Goal: Check status: Check status

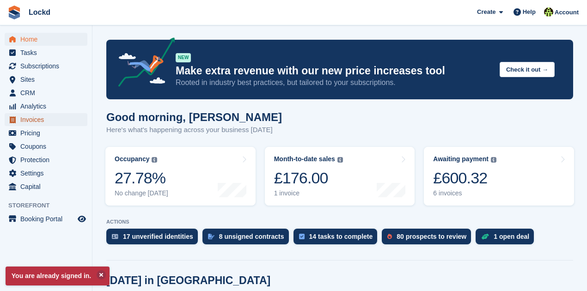
click at [37, 121] on span "Invoices" at bounding box center [47, 119] width 55 height 13
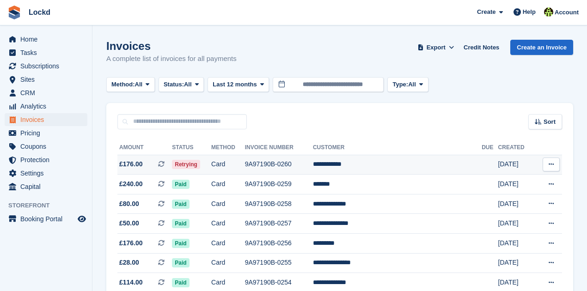
click at [144, 166] on span "£176.00 This is a recurring subscription invoice." at bounding box center [144, 165] width 55 height 10
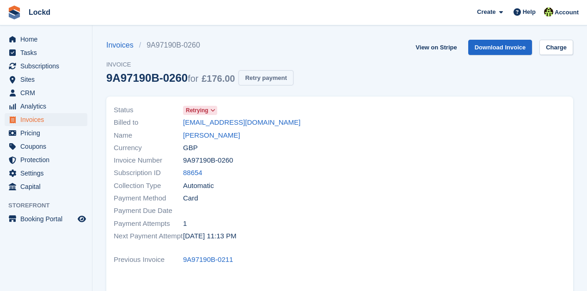
click at [263, 80] on button "Retry payment" at bounding box center [266, 77] width 55 height 15
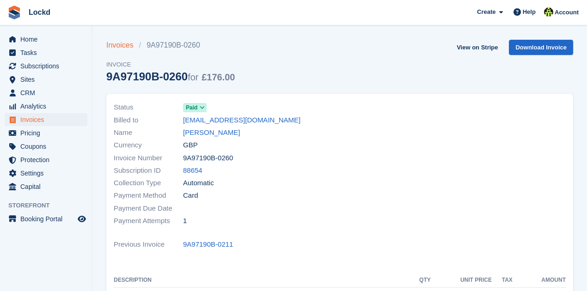
click at [115, 45] on link "Invoices" at bounding box center [122, 45] width 33 height 11
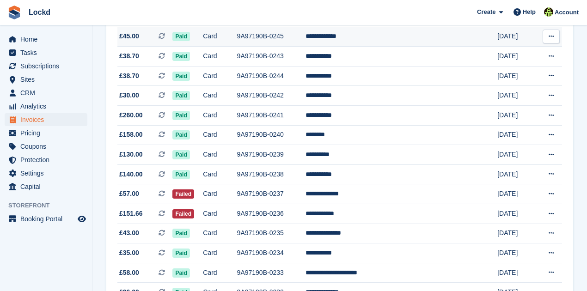
scroll to position [431, 0]
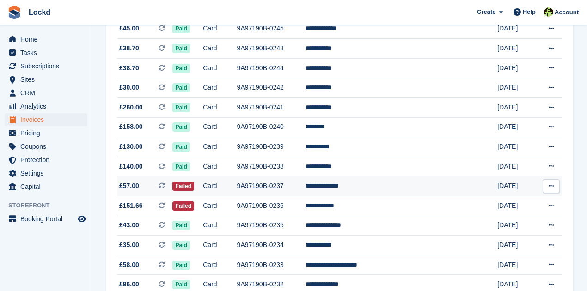
click at [558, 191] on button at bounding box center [551, 186] width 17 height 14
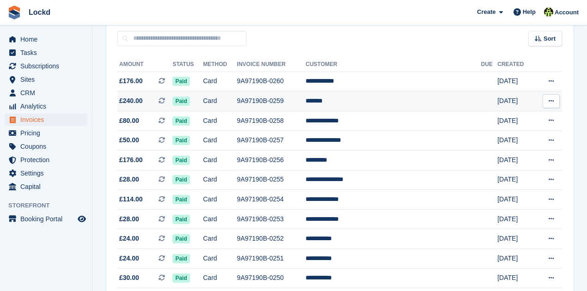
scroll to position [0, 0]
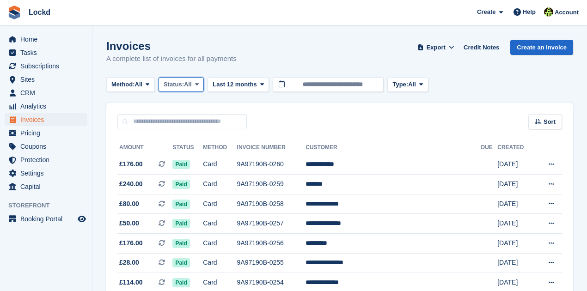
click at [198, 85] on icon at bounding box center [197, 84] width 4 height 6
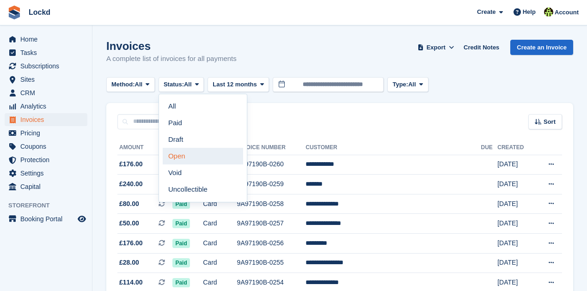
click at [180, 154] on link "Open" at bounding box center [203, 156] width 80 height 17
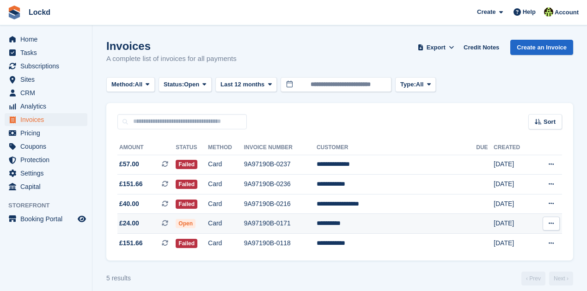
click at [549, 220] on button at bounding box center [551, 224] width 17 height 14
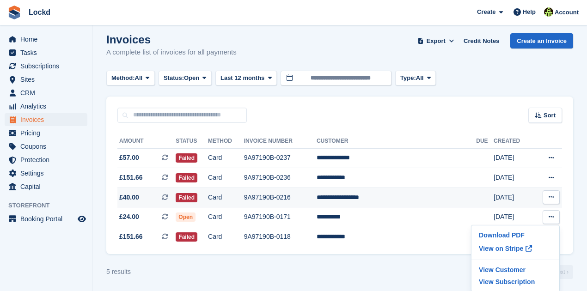
scroll to position [9, 0]
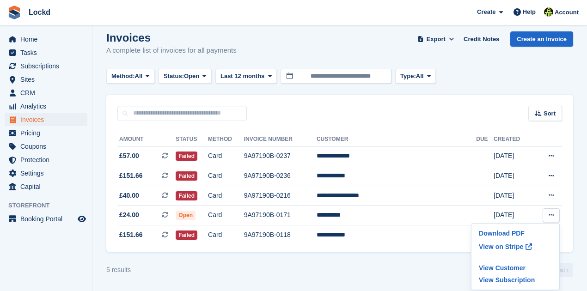
click at [413, 266] on div "5 results ‹ Prev Next ›" at bounding box center [339, 271] width 467 height 14
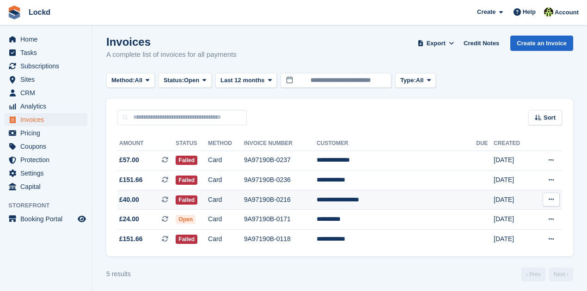
scroll to position [0, 0]
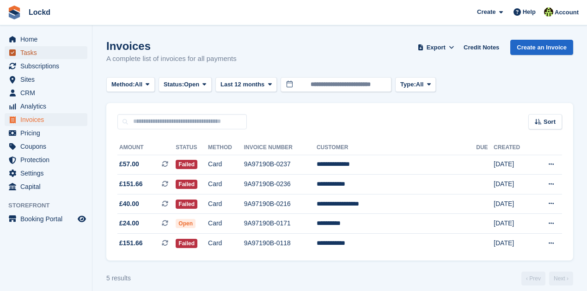
click at [35, 56] on span "Tasks" at bounding box center [47, 52] width 55 height 13
